Goal: Information Seeking & Learning: Learn about a topic

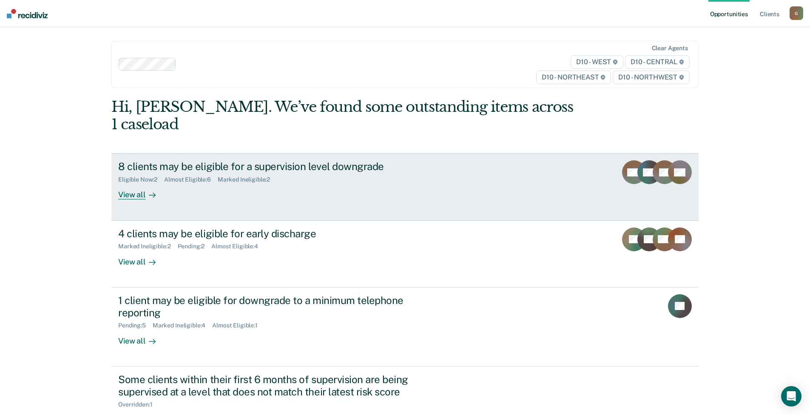
click at [329, 160] on div "8 clients may be eligible for a supervision level downgrade" at bounding box center [267, 166] width 298 height 12
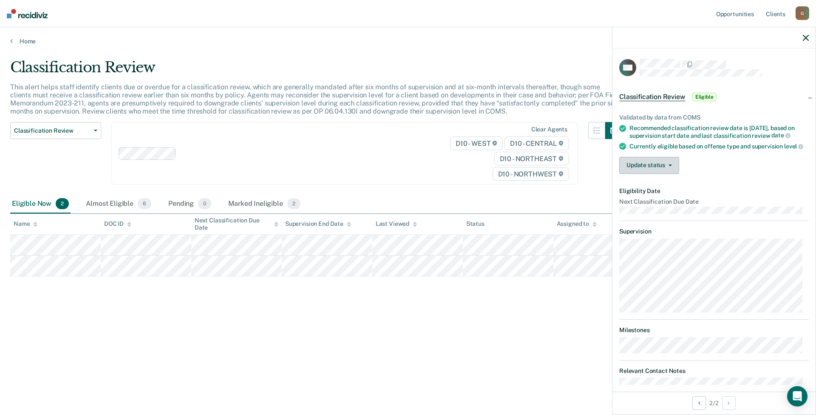
click at [670, 174] on button "Update status" at bounding box center [649, 165] width 60 height 17
click at [25, 41] on link "Home" at bounding box center [408, 41] width 796 height 8
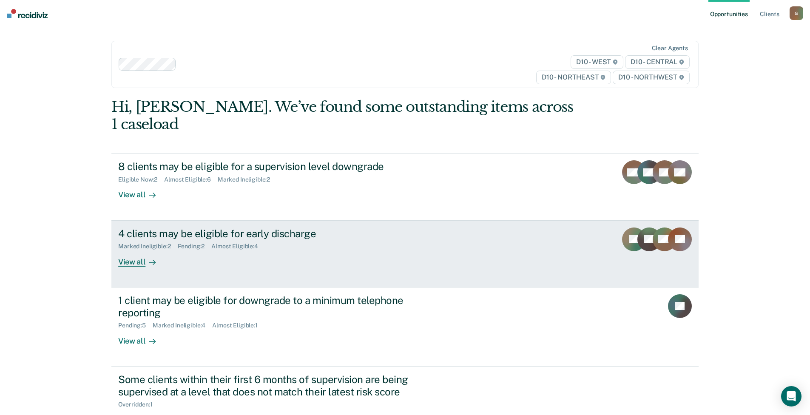
click at [239, 237] on div "4 clients may be eligible for early discharge Marked Ineligible : 2 Pending : 2…" at bounding box center [277, 246] width 319 height 39
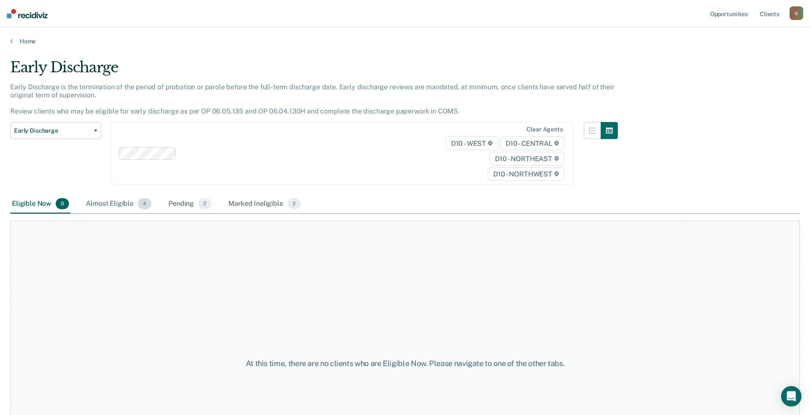
click at [107, 207] on div "Almost Eligible 4" at bounding box center [118, 204] width 69 height 19
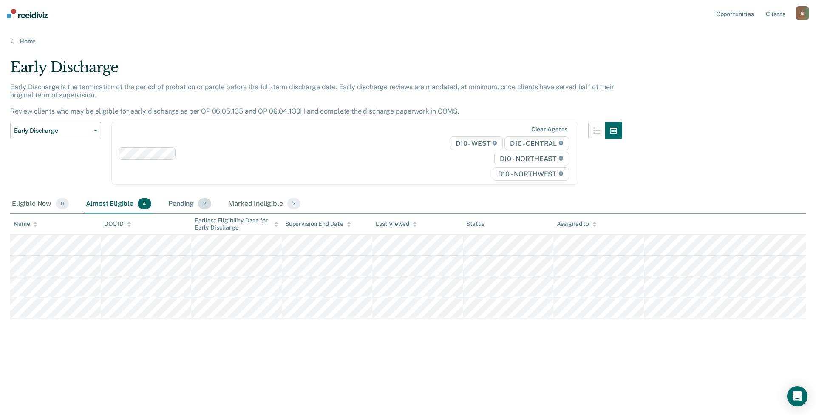
click at [185, 204] on div "Pending 2" at bounding box center [190, 204] width 46 height 19
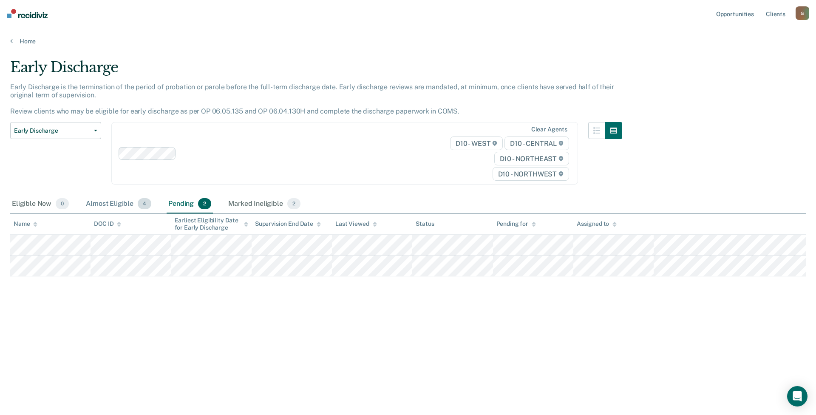
click at [106, 198] on div "Almost Eligible 4" at bounding box center [118, 204] width 69 height 19
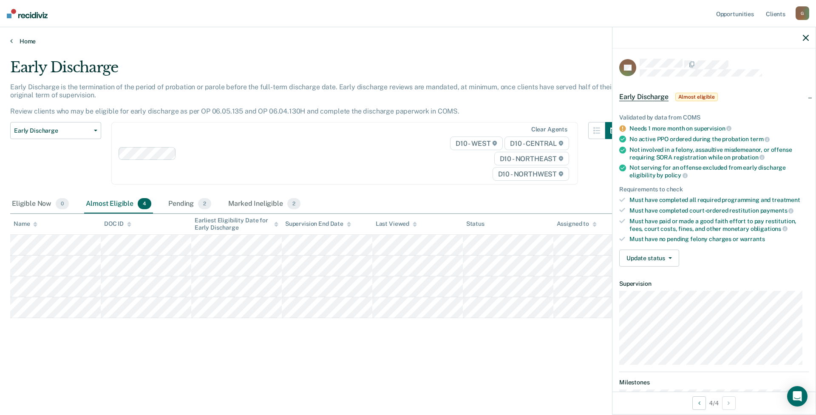
click at [29, 41] on link "Home" at bounding box center [408, 41] width 796 height 8
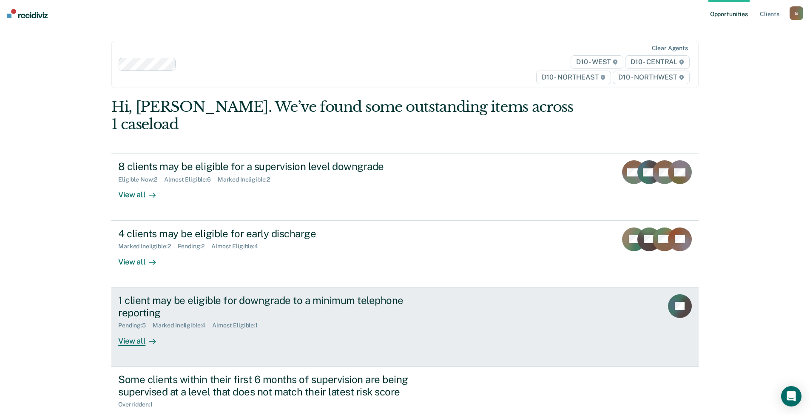
click at [291, 318] on div "Pending : 5 Marked Ineligible : 4 Almost Eligible : 1" at bounding box center [267, 323] width 298 height 11
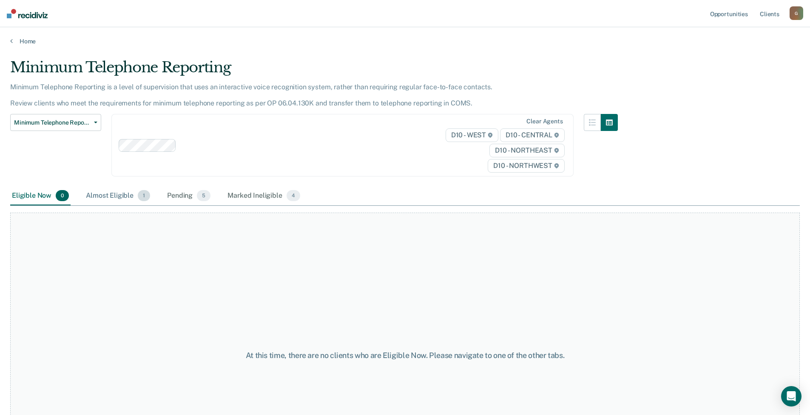
click at [97, 193] on div "Almost Eligible 1" at bounding box center [118, 196] width 68 height 19
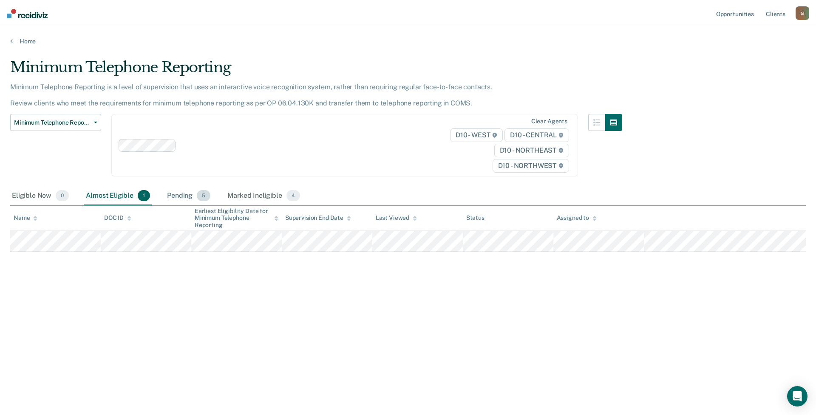
click at [176, 197] on div "Pending 5" at bounding box center [188, 196] width 47 height 19
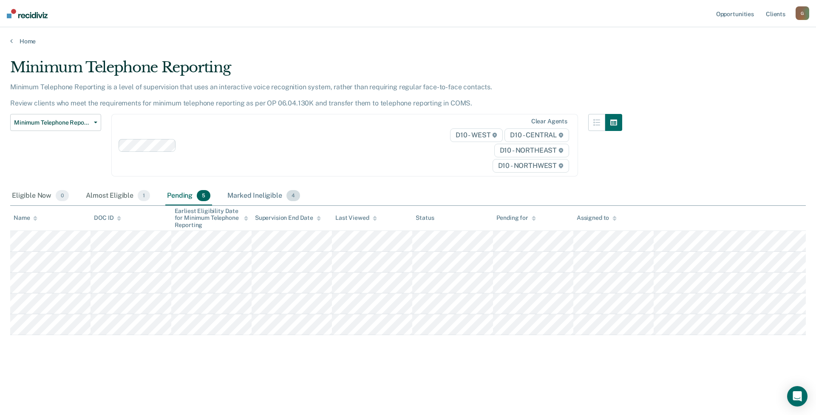
click at [240, 198] on div "Marked Ineligible 4" at bounding box center [264, 196] width 76 height 19
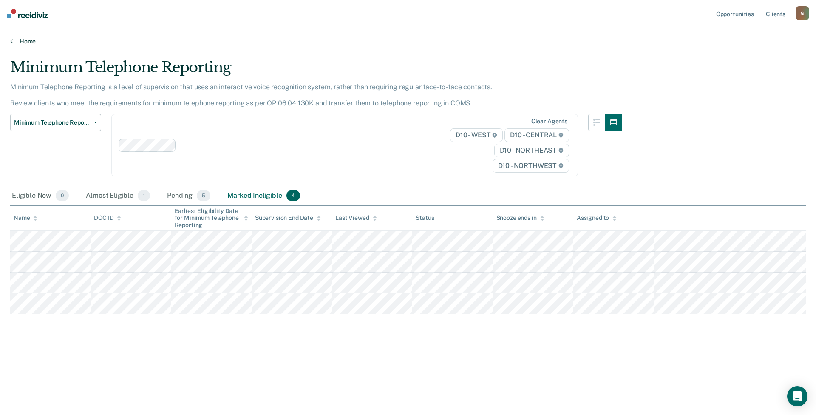
click at [28, 44] on link "Home" at bounding box center [408, 41] width 796 height 8
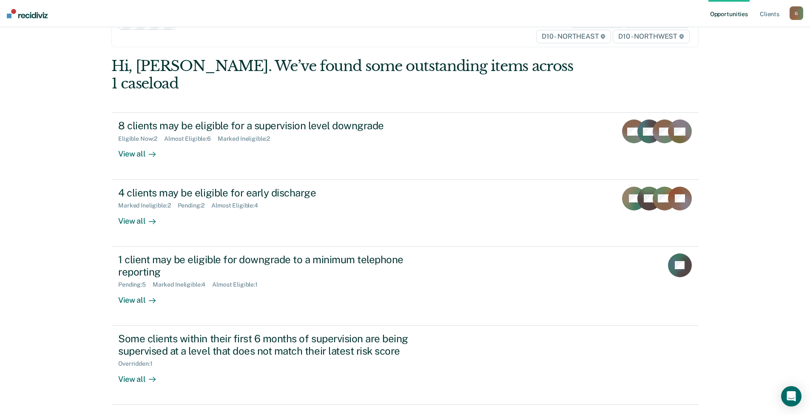
scroll to position [50, 0]
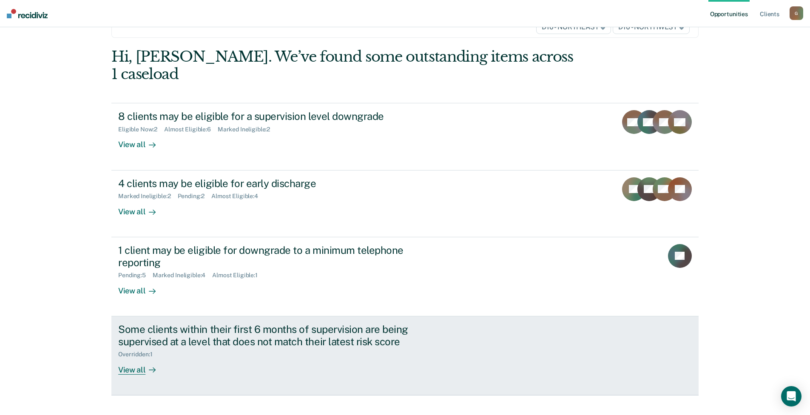
click at [224, 323] on div "Some clients within their first 6 months of supervision are being supervised at…" at bounding box center [267, 335] width 298 height 25
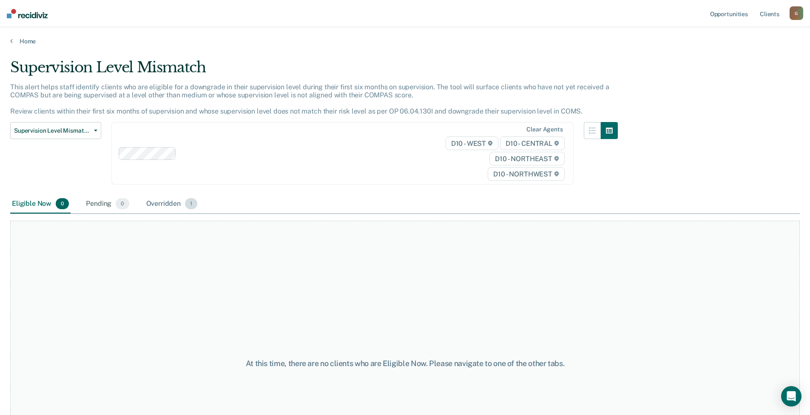
click at [158, 202] on div "Overridden 1" at bounding box center [172, 204] width 55 height 19
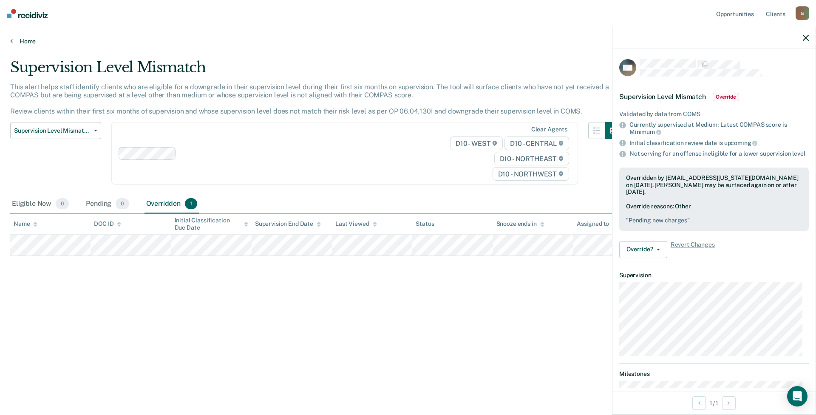
click at [23, 40] on link "Home" at bounding box center [408, 41] width 796 height 8
